Goal: Task Accomplishment & Management: Manage account settings

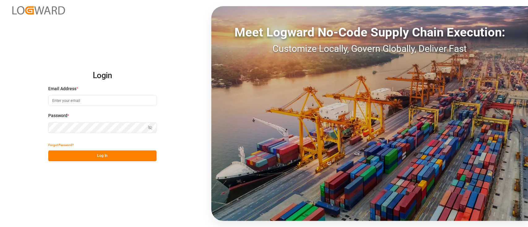
click at [125, 100] on input at bounding box center [102, 100] width 108 height 11
type input "[PERSON_NAME][EMAIL_ADDRESS][PERSON_NAME][DOMAIN_NAME]"
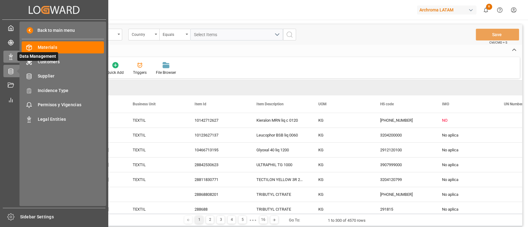
click at [15, 55] on div "Data Management Data Management" at bounding box center [53, 57] width 101 height 12
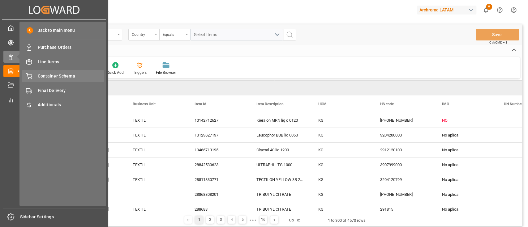
click at [74, 76] on span "Container Schema" at bounding box center [71, 76] width 66 height 6
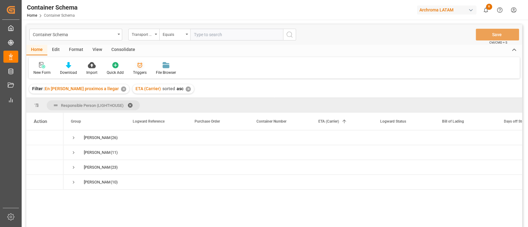
click at [137, 68] on icon at bounding box center [140, 65] width 6 height 6
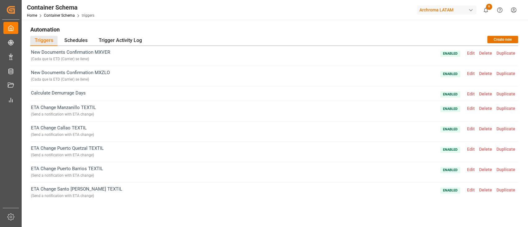
scroll to position [84, 0]
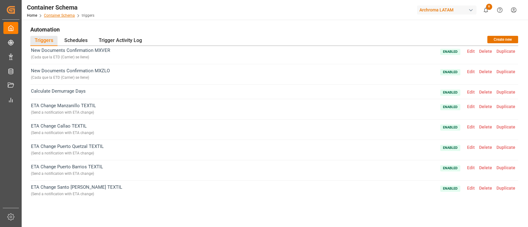
click at [66, 14] on link "Container Schema" at bounding box center [59, 15] width 31 height 4
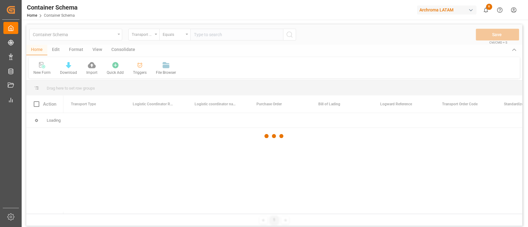
click at [116, 36] on div at bounding box center [274, 135] width 496 height 223
click at [117, 36] on div at bounding box center [274, 135] width 496 height 223
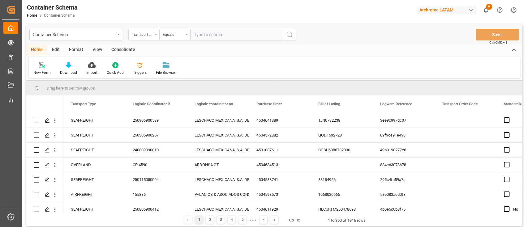
click at [117, 36] on div "Container Schema" at bounding box center [75, 35] width 93 height 12
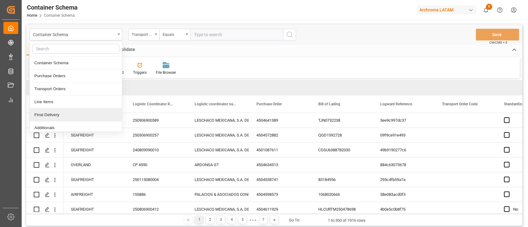
click at [73, 114] on div "Final Delivery" at bounding box center [76, 115] width 92 height 13
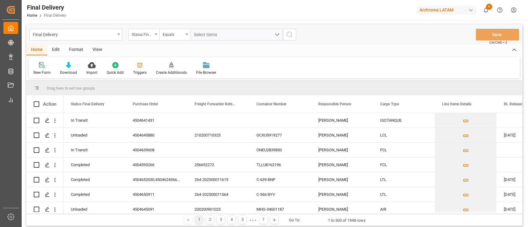
click at [139, 69] on div "Triggers" at bounding box center [139, 69] width 23 height 14
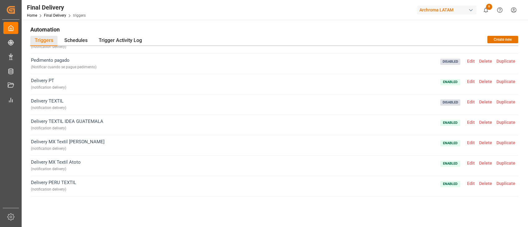
scroll to position [69, 0]
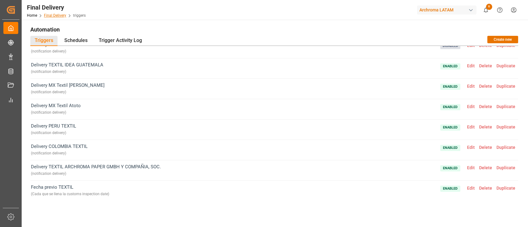
click at [61, 16] on link "Final Delivery" at bounding box center [55, 15] width 22 height 4
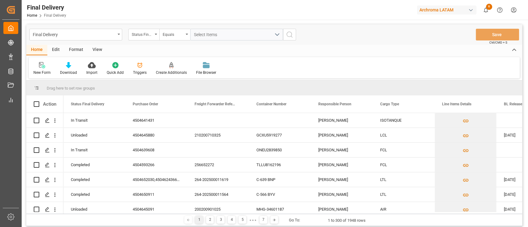
click at [55, 49] on div "Edit" at bounding box center [55, 50] width 17 height 11
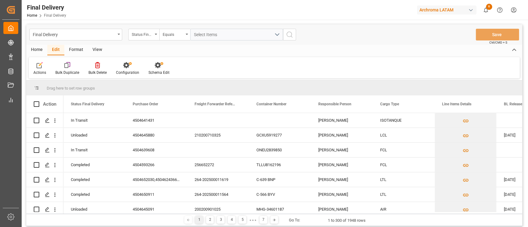
click at [134, 75] on div "Actions Bulk Duplicate Bulk Delete Configuration Schema Edit" at bounding box center [274, 67] width 491 height 21
click at [127, 69] on div "Configuration" at bounding box center [127, 69] width 32 height 14
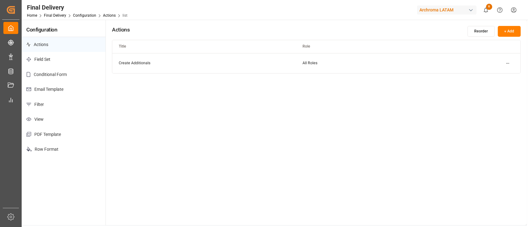
click at [63, 91] on p "Email Template" at bounding box center [64, 89] width 84 height 15
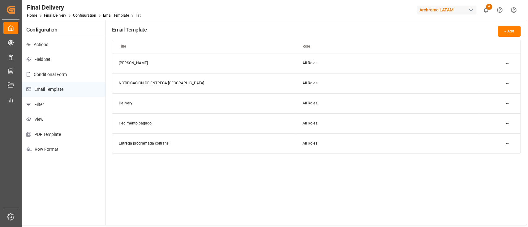
click at [468, 9] on div "button" at bounding box center [470, 10] width 6 height 6
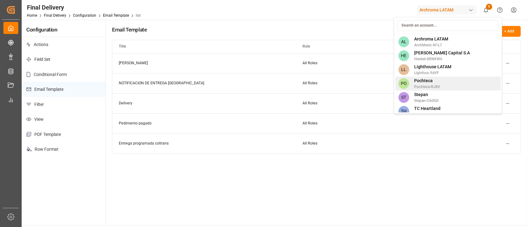
click at [439, 83] on span "Pochteca" at bounding box center [427, 81] width 26 height 6
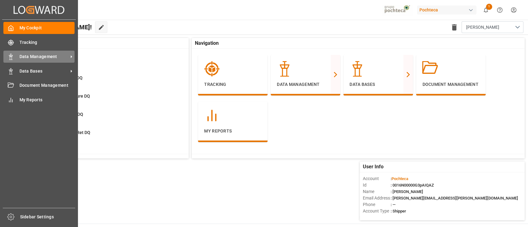
click at [41, 57] on span "Data Management" at bounding box center [43, 56] width 49 height 6
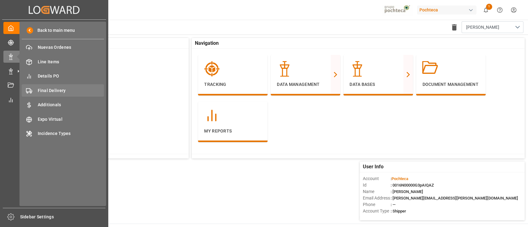
click at [70, 89] on span "Final Delivery" at bounding box center [71, 90] width 66 height 6
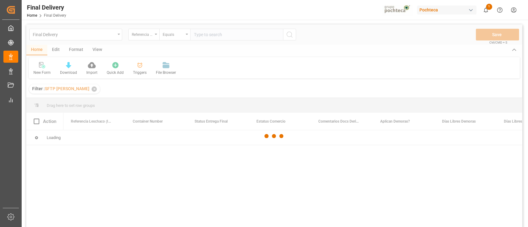
click at [56, 50] on div at bounding box center [274, 135] width 496 height 223
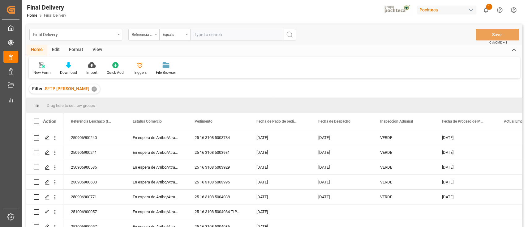
click at [56, 49] on div "Edit" at bounding box center [55, 50] width 17 height 11
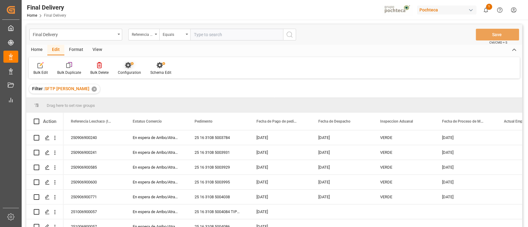
click at [129, 67] on icon at bounding box center [128, 65] width 6 height 6
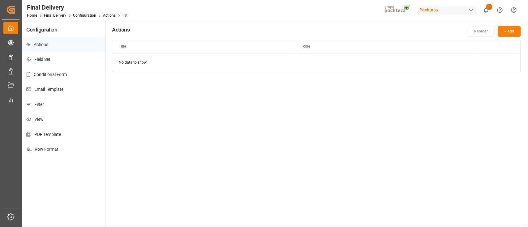
click at [69, 89] on p "Email Template" at bounding box center [64, 89] width 84 height 15
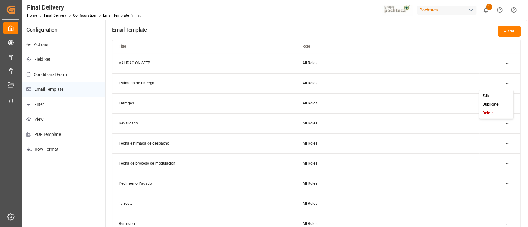
click at [505, 83] on html "Created by potrace 1.15, written by [PERSON_NAME] [DATE]-[DATE] Created by potr…" at bounding box center [264, 113] width 528 height 227
click at [497, 93] on div "Edit" at bounding box center [496, 95] width 32 height 9
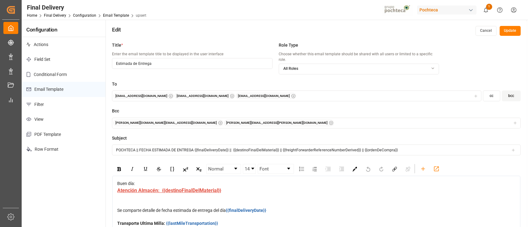
click at [372, 93] on div "[EMAIL_ADDRESS][DOMAIN_NAME] [EMAIL_ADDRESS][DOMAIN_NAME] [EMAIL_ADDRESS][DOMAI…" at bounding box center [296, 96] width 366 height 6
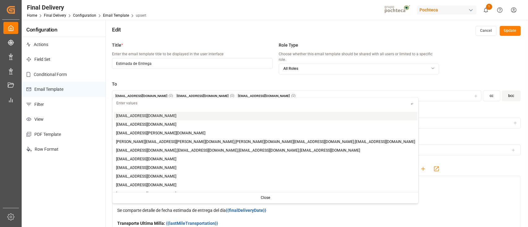
paste input "[EMAIL_ADDRESS][DOMAIN_NAME]"
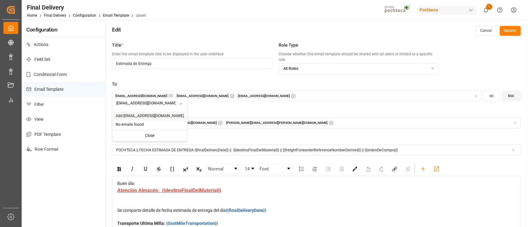
type input "[EMAIL_ADDRESS][DOMAIN_NAME]"
click at [155, 114] on span "Add [EMAIL_ADDRESS][DOMAIN_NAME]" at bounding box center [150, 116] width 68 height 6
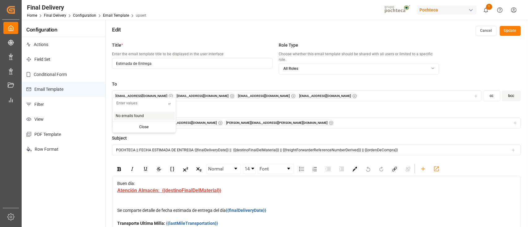
click at [146, 104] on input "text" at bounding box center [141, 103] width 56 height 11
paste input "[EMAIL_ADDRESS][DOMAIN_NAME]"
type input "[EMAIL_ADDRESS][DOMAIN_NAME]"
click at [138, 113] on div "Add [EMAIL_ADDRESS][DOMAIN_NAME]" at bounding box center [149, 116] width 72 height 9
click at [149, 116] on span "Add [EMAIL_ADDRESS][DOMAIN_NAME]" at bounding box center [150, 116] width 68 height 6
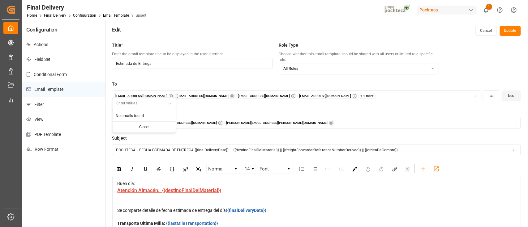
click at [136, 104] on input "text" at bounding box center [141, 103] width 56 height 11
paste input "[EMAIL_ADDRESS][DOMAIN_NAME]"
type input "[EMAIL_ADDRESS][DOMAIN_NAME]"
click at [131, 114] on span "Add [EMAIL_ADDRESS][DOMAIN_NAME]" at bounding box center [150, 116] width 68 height 6
click at [148, 102] on input "text" at bounding box center [141, 103] width 56 height 11
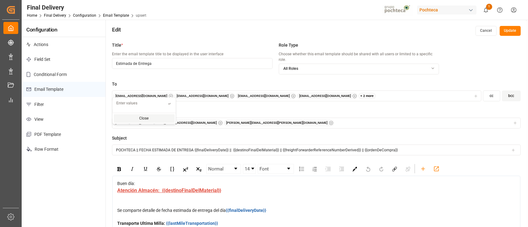
paste input "[EMAIL_ADDRESS][DOMAIN_NAME]"
type input "[EMAIL_ADDRESS][DOMAIN_NAME]"
click at [144, 116] on span "Add [EMAIL_ADDRESS][DOMAIN_NAME]" at bounding box center [150, 116] width 68 height 6
click at [137, 104] on input "text" at bounding box center [141, 103] width 56 height 11
paste input "[EMAIL_ADDRESS][DOMAIN_NAME]"
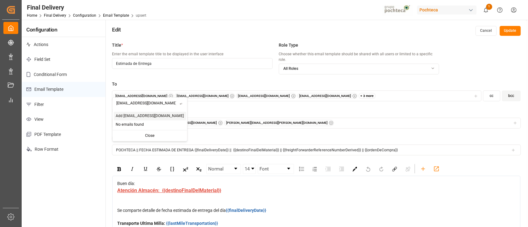
type input "[EMAIL_ADDRESS][DOMAIN_NAME]"
click at [138, 113] on span "Add [EMAIL_ADDRESS][DOMAIN_NAME]" at bounding box center [150, 116] width 68 height 6
click at [141, 103] on input "text" at bounding box center [141, 103] width 56 height 11
paste input "[EMAIL_ADDRESS][DOMAIN_NAME]"
type input "[EMAIL_ADDRESS][DOMAIN_NAME]"
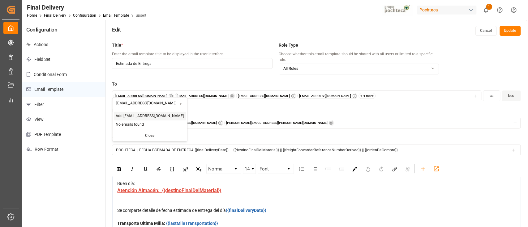
click at [138, 115] on span "Add [EMAIL_ADDRESS][DOMAIN_NAME]" at bounding box center [150, 116] width 68 height 6
click at [141, 104] on input "text" at bounding box center [141, 103] width 56 height 11
paste input "[EMAIL_ADDRESS][DOMAIN_NAME]"
type input "[EMAIL_ADDRESS][DOMAIN_NAME]"
click at [143, 114] on span "Add [EMAIL_ADDRESS][DOMAIN_NAME]" at bounding box center [150, 116] width 68 height 6
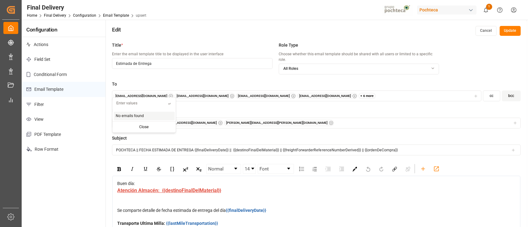
click at [140, 104] on input "text" at bounding box center [141, 103] width 56 height 11
paste input "[EMAIL_ADDRESS][DOMAIN_NAME]"
type input "[EMAIL_ADDRESS][DOMAIN_NAME]"
click at [143, 113] on span "Add [EMAIL_ADDRESS][DOMAIN_NAME]" at bounding box center [150, 116] width 68 height 6
click at [235, 100] on div "To [EMAIL_ADDRESS][DOMAIN_NAME] [EMAIL_ADDRESS][DOMAIN_NAME] [EMAIL_ADDRESS][DO…" at bounding box center [316, 94] width 408 height 27
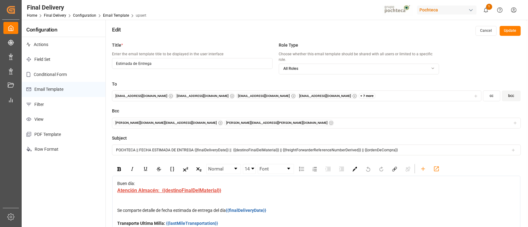
click at [358, 93] on div "+ 7 more" at bounding box center [366, 96] width 17 height 6
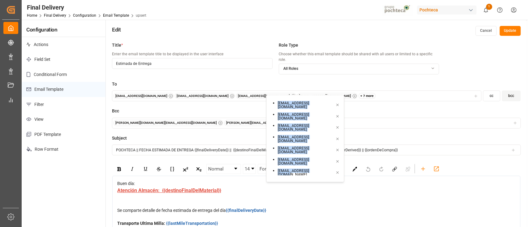
scroll to position [1, 0]
drag, startPoint x: 270, startPoint y: 102, endPoint x: 319, endPoint y: 150, distance: 68.2
click at [319, 150] on ul "[EMAIL_ADDRESS][DOMAIN_NAME] [EMAIL_ADDRESS][DOMAIN_NAME] [EMAIL_ADDRESS][DOMAI…" at bounding box center [306, 137] width 75 height 78
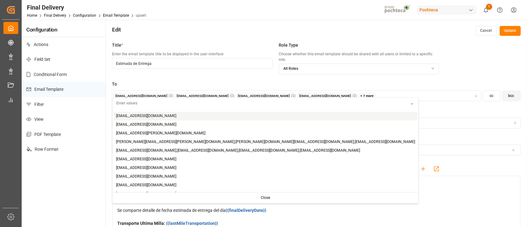
click at [358, 93] on div "+ 7 more" at bounding box center [366, 96] width 17 height 6
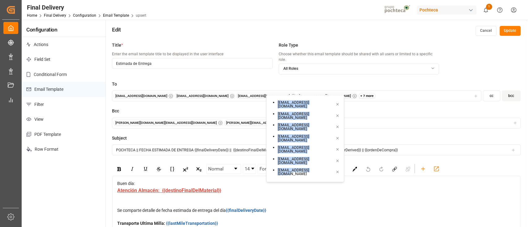
drag, startPoint x: 272, startPoint y: 100, endPoint x: 317, endPoint y: 149, distance: 67.0
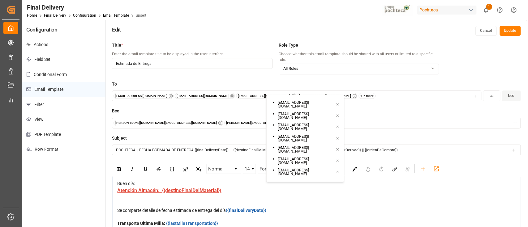
click at [377, 108] on label "Bcc" at bounding box center [316, 111] width 408 height 6
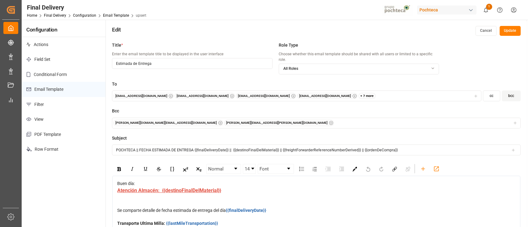
click at [505, 32] on button "Update" at bounding box center [509, 31] width 21 height 10
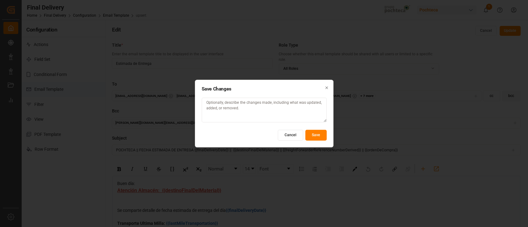
click at [314, 136] on button "Save" at bounding box center [315, 135] width 21 height 11
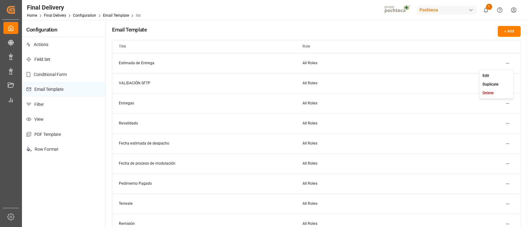
click at [509, 63] on html "Created by potrace 1.15, written by [PERSON_NAME] [DATE]-[DATE] Created by potr…" at bounding box center [264, 113] width 528 height 227
click at [486, 75] on small "Edit" at bounding box center [485, 76] width 6 height 4
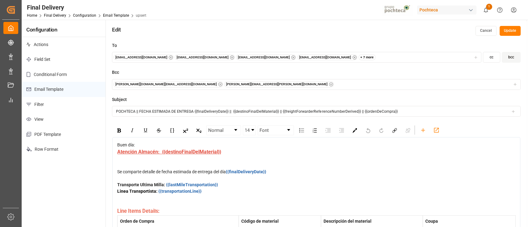
click at [489, 30] on button "Cancel" at bounding box center [485, 31] width 21 height 10
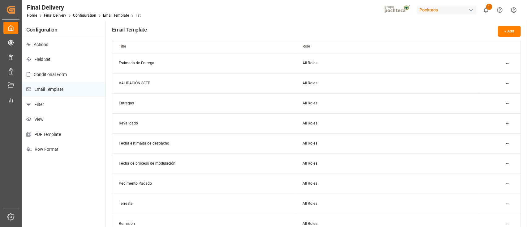
click at [507, 104] on html "Created by potrace 1.15, written by [PERSON_NAME] [DATE]-[DATE] Created by potr…" at bounding box center [264, 113] width 528 height 227
click at [495, 113] on div "Edit" at bounding box center [496, 115] width 32 height 9
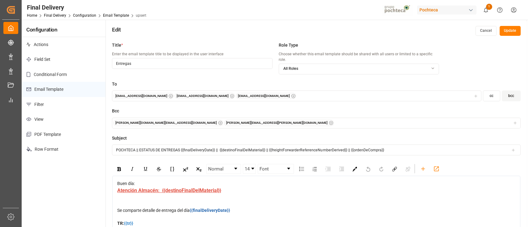
click at [322, 93] on div "[EMAIL_ADDRESS][DOMAIN_NAME] [EMAIL_ADDRESS][DOMAIN_NAME] [EMAIL_ADDRESS][DOMAI…" at bounding box center [296, 96] width 366 height 6
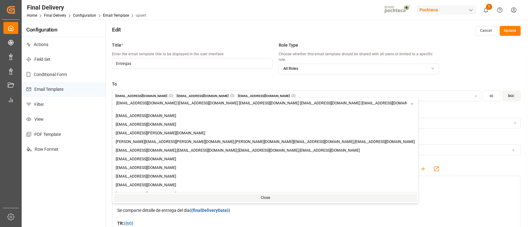
scroll to position [0, 104]
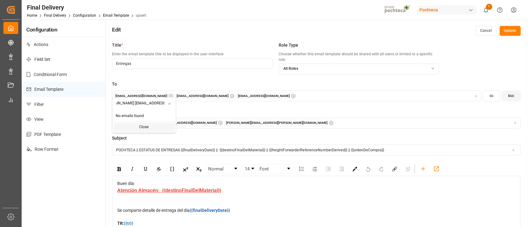
type input "[EMAIL_ADDRESS][DOMAIN_NAME] [EMAIL_ADDRESS][DOMAIN_NAME] [EMAIL_ADDRESS][DOMAI…"
click at [151, 128] on div "Close" at bounding box center [143, 127] width 61 height 9
click at [279, 93] on div "[EMAIL_ADDRESS][DOMAIN_NAME] [EMAIL_ADDRESS][DOMAIN_NAME] [EMAIL_ADDRESS][DOMAI…" at bounding box center [296, 96] width 366 height 6
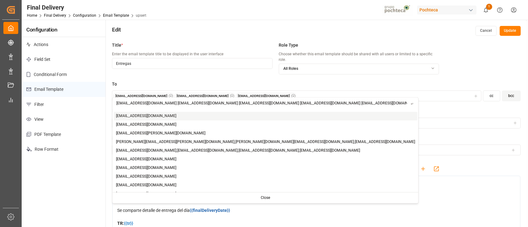
scroll to position [0, 104]
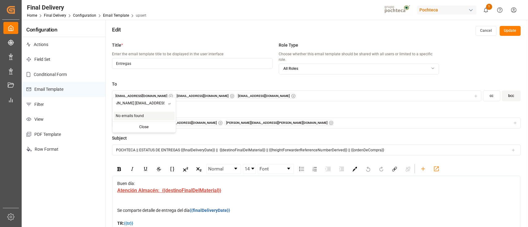
click at [157, 103] on input "[EMAIL_ADDRESS][DOMAIN_NAME] [EMAIL_ADDRESS][DOMAIN_NAME] [EMAIL_ADDRESS][DOMAI…" at bounding box center [141, 103] width 56 height 11
drag, startPoint x: 125, startPoint y: 104, endPoint x: 194, endPoint y: 106, distance: 69.0
click at [194, 106] on body "Created by potrace 1.15, written by [PERSON_NAME] [DATE]-[DATE] Created by potr…" at bounding box center [264, 113] width 528 height 227
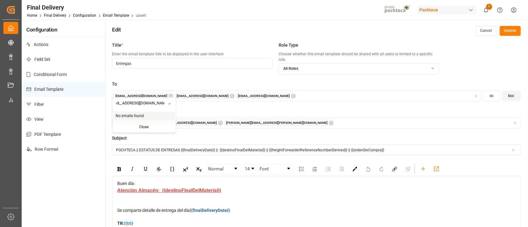
type input "[EMAIL_ADDRESS][DOMAIN_NAME] [EMAIL_ADDRESS][DOMAIN_NAME] cblasg@poc"
click at [189, 108] on label "Bcc" at bounding box center [316, 111] width 408 height 6
click at [292, 93] on div "[EMAIL_ADDRESS][DOMAIN_NAME] [EMAIL_ADDRESS][DOMAIN_NAME] [EMAIL_ADDRESS][DOMAI…" at bounding box center [296, 96] width 366 height 6
type input "[EMAIL_ADDRESS][DOMAIN_NAME]"
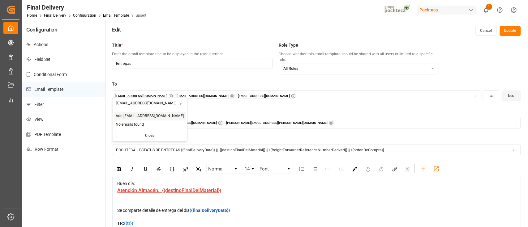
click at [153, 115] on span "Add [EMAIL_ADDRESS][DOMAIN_NAME]" at bounding box center [150, 116] width 68 height 6
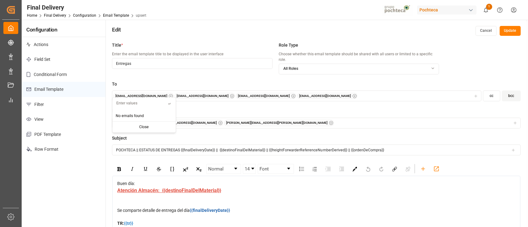
click at [146, 104] on input "text" at bounding box center [141, 103] width 56 height 11
paste input "[EMAIL_ADDRESS][DOMAIN_NAME]"
type input "[EMAIL_ADDRESS][DOMAIN_NAME]"
click at [147, 101] on input "text" at bounding box center [141, 103] width 56 height 11
paste input "[EMAIL_ADDRESS][DOMAIN_NAME]"
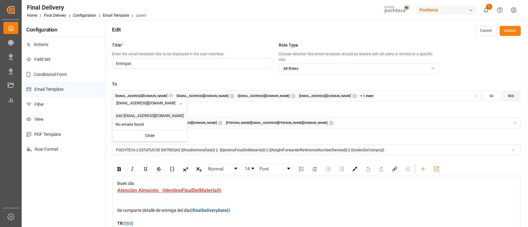
type input "[EMAIL_ADDRESS][DOMAIN_NAME]"
click at [139, 114] on span "Add [EMAIL_ADDRESS][DOMAIN_NAME]" at bounding box center [150, 116] width 68 height 6
click at [141, 105] on input "text" at bounding box center [141, 103] width 56 height 11
paste input "[EMAIL_ADDRESS][DOMAIN_NAME]"
type input "[EMAIL_ADDRESS][DOMAIN_NAME]"
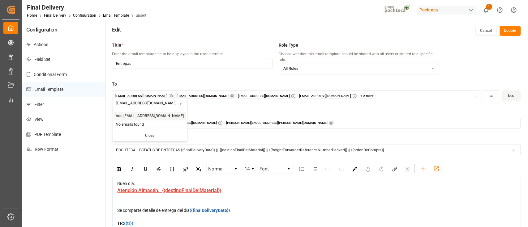
click at [140, 118] on span "Add [EMAIL_ADDRESS][DOMAIN_NAME]" at bounding box center [150, 116] width 68 height 6
click at [358, 93] on div "+ 3 more" at bounding box center [366, 96] width 17 height 6
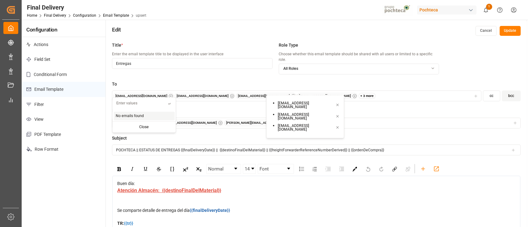
click at [151, 101] on input "text" at bounding box center [141, 103] width 56 height 11
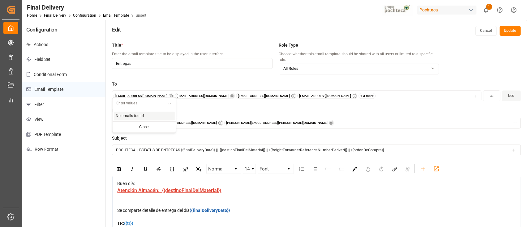
paste input "[EMAIL_ADDRESS][DOMAIN_NAME]"
type input "[EMAIL_ADDRESS][DOMAIN_NAME]"
click at [143, 113] on span "Add [EMAIL_ADDRESS][DOMAIN_NAME]" at bounding box center [150, 116] width 68 height 6
click at [141, 104] on input "text" at bounding box center [141, 103] width 56 height 11
paste input "[EMAIL_ADDRESS][DOMAIN_NAME]"
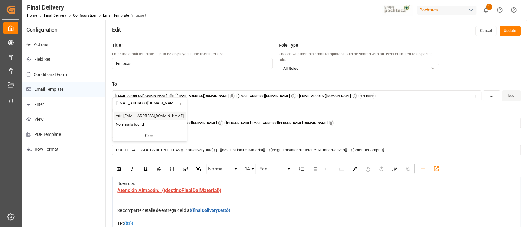
type input "[EMAIL_ADDRESS][DOMAIN_NAME]"
click at [142, 116] on span "Add [EMAIL_ADDRESS][DOMAIN_NAME]" at bounding box center [150, 116] width 68 height 6
click at [152, 102] on input "text" at bounding box center [141, 103] width 56 height 11
paste input "[EMAIL_ADDRESS][DOMAIN_NAME]"
type input "[EMAIL_ADDRESS][DOMAIN_NAME]"
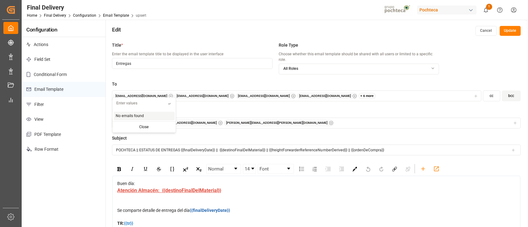
click at [131, 104] on input "text" at bounding box center [141, 103] width 56 height 11
paste input "[EMAIL_ADDRESS][DOMAIN_NAME]"
type input "[EMAIL_ADDRESS][DOMAIN_NAME]"
click at [136, 116] on span "Add [EMAIL_ADDRESS][DOMAIN_NAME]" at bounding box center [150, 116] width 68 height 6
click at [223, 108] on label "Bcc" at bounding box center [316, 111] width 408 height 6
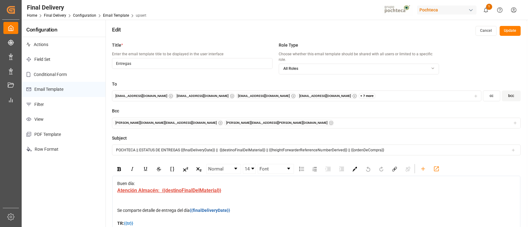
click at [511, 33] on button "Update" at bounding box center [509, 31] width 21 height 10
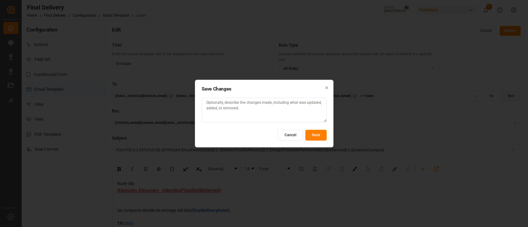
click at [312, 138] on button "Save" at bounding box center [315, 135] width 21 height 11
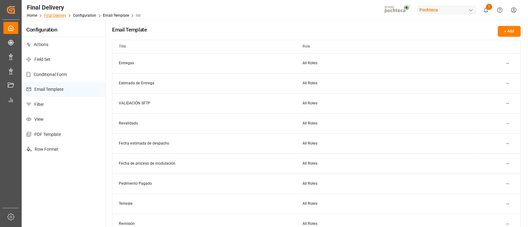
click at [59, 16] on link "Final Delivery" at bounding box center [55, 15] width 22 height 4
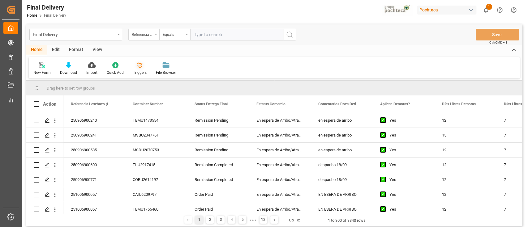
click at [138, 69] on div "Triggers" at bounding box center [139, 69] width 23 height 14
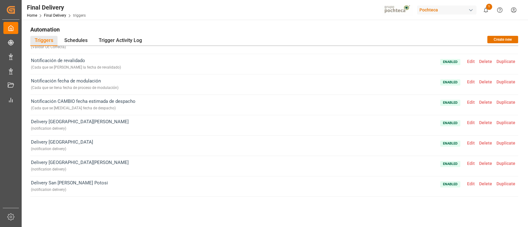
scroll to position [97, 0]
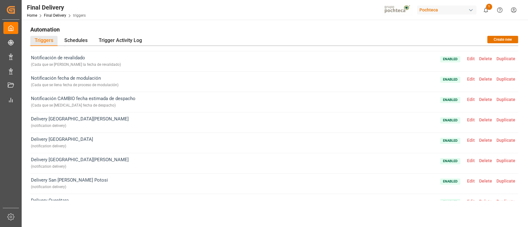
click at [469, 118] on span "Edit" at bounding box center [471, 119] width 12 height 5
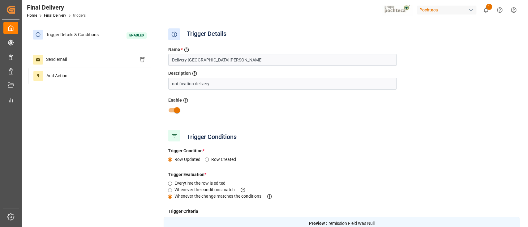
type input "No. Remision"
type input "Field Was Null"
type input "Destino Final del Material (impo)"
type input "Equal"
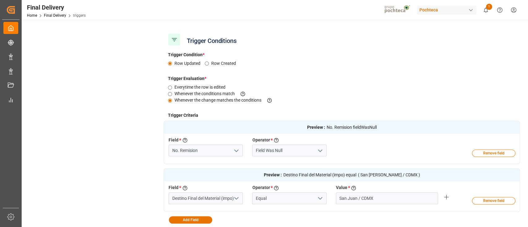
scroll to position [0, 0]
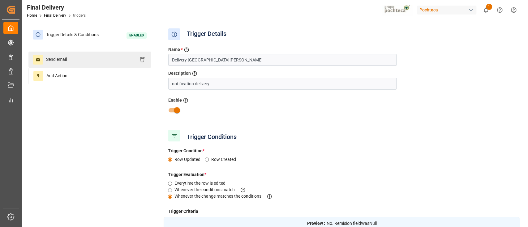
click at [86, 61] on div "Send email" at bounding box center [89, 60] width 123 height 16
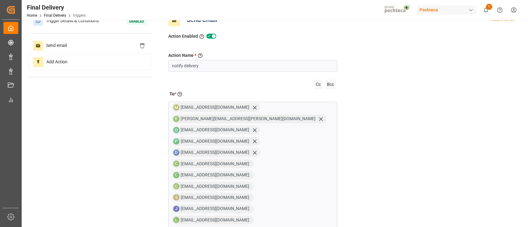
scroll to position [174, 0]
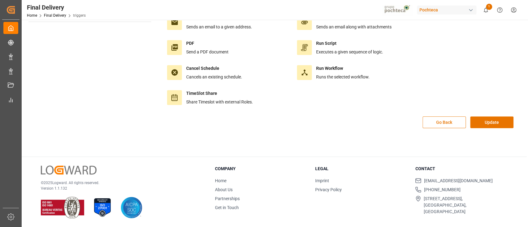
scroll to position [69, 0]
click at [458, 123] on button "Go Back" at bounding box center [443, 123] width 43 height 12
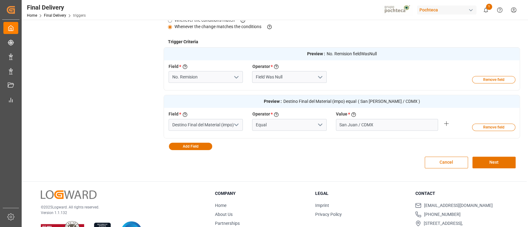
scroll to position [171, 0]
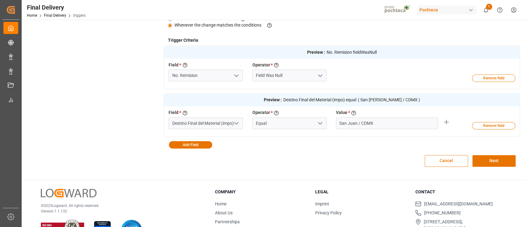
click at [440, 160] on button "Cancel" at bounding box center [445, 161] width 43 height 12
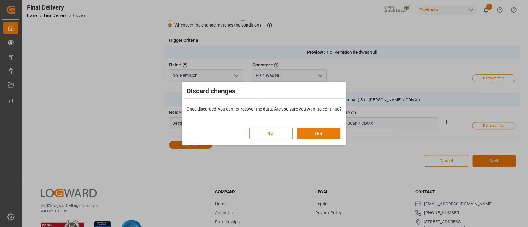
click at [310, 129] on button "YES" at bounding box center [318, 134] width 43 height 12
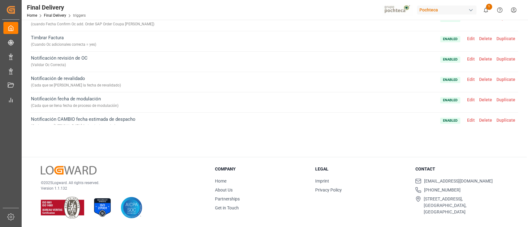
scroll to position [0, 0]
